Goal: Task Accomplishment & Management: Manage account settings

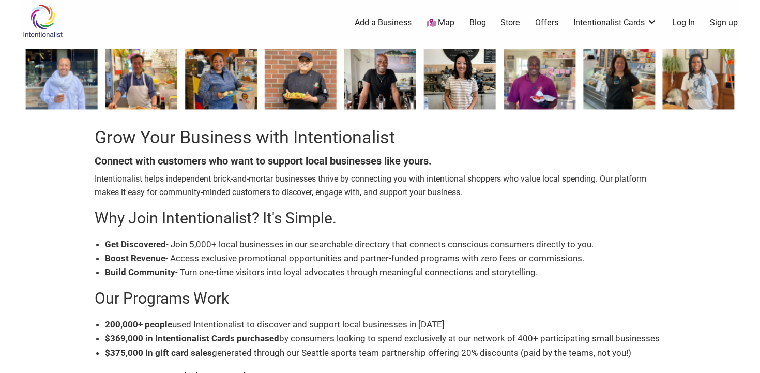
click at [690, 26] on link "Log In" at bounding box center [683, 22] width 23 height 11
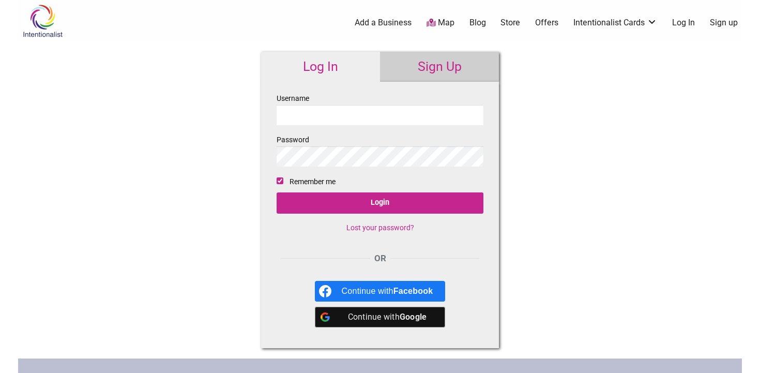
type input "arosacafe"
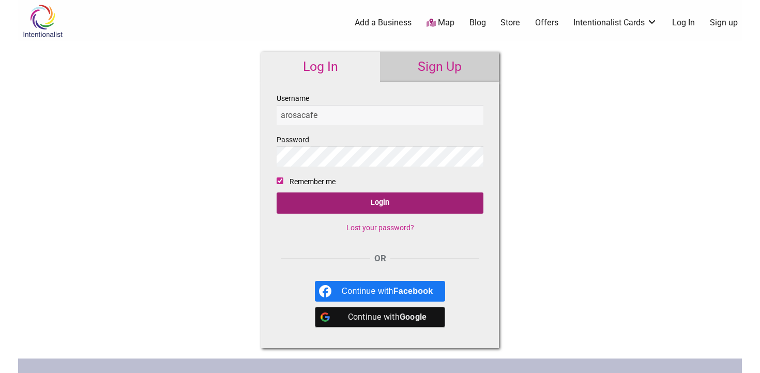
click at [384, 197] on input "Login" at bounding box center [380, 202] width 207 height 21
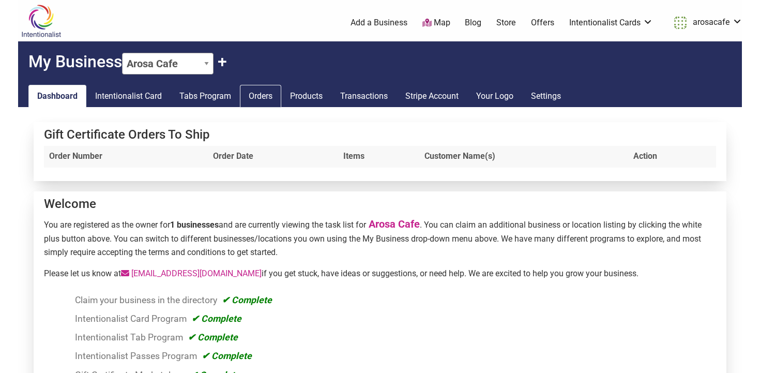
click at [269, 97] on link "Orders" at bounding box center [260, 96] width 41 height 23
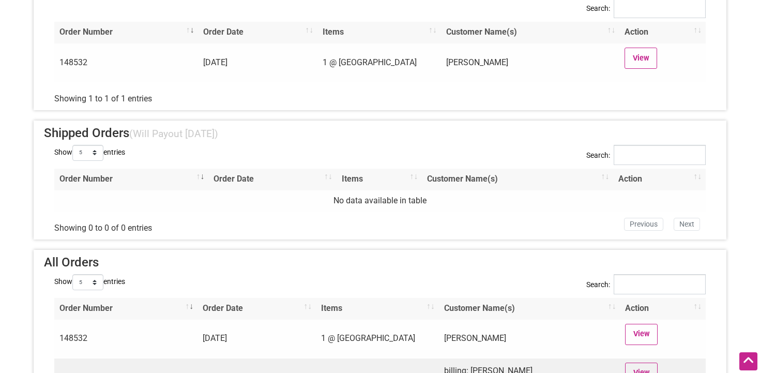
scroll to position [264, 0]
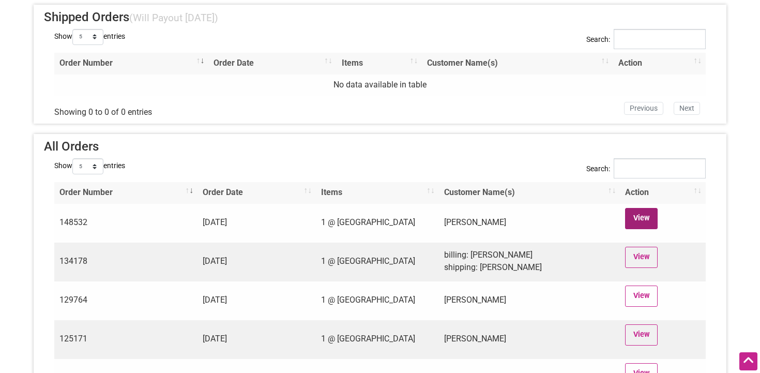
click at [647, 218] on link "View" at bounding box center [641, 218] width 33 height 21
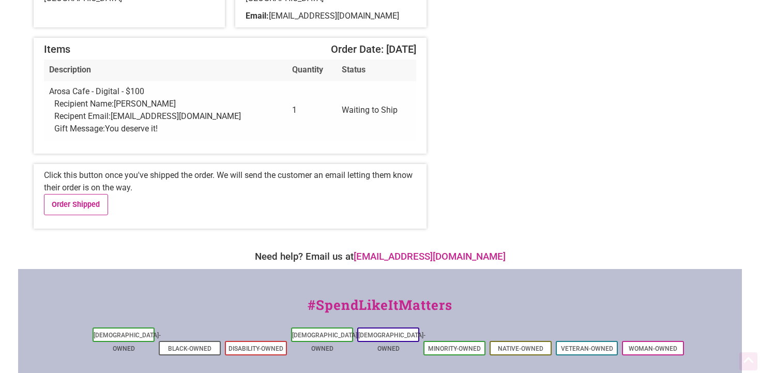
scroll to position [218, 0]
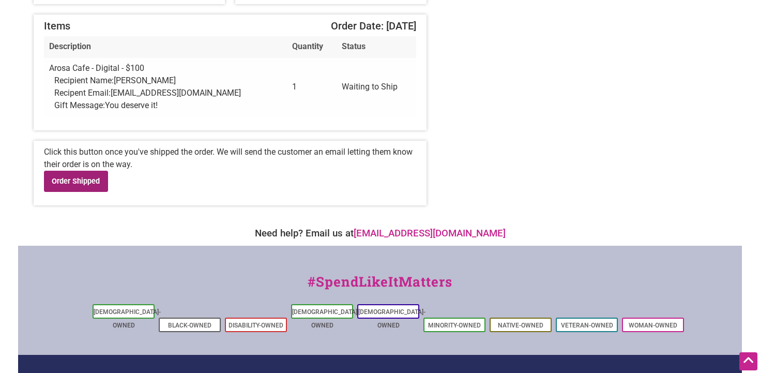
click at [69, 180] on link "Order Shipped" at bounding box center [76, 181] width 64 height 21
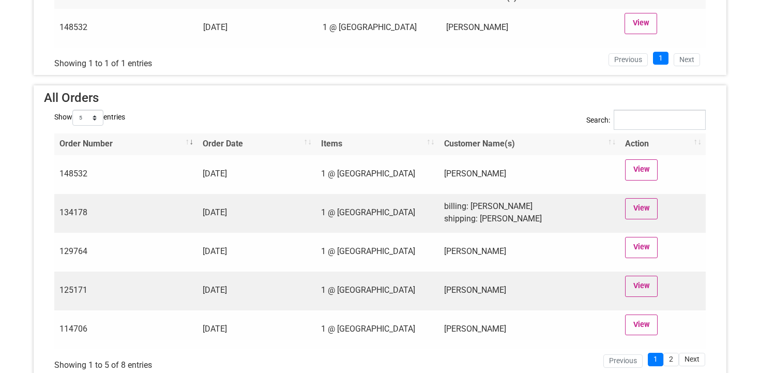
scroll to position [365, 0]
